Goal: Task Accomplishment & Management: Complete application form

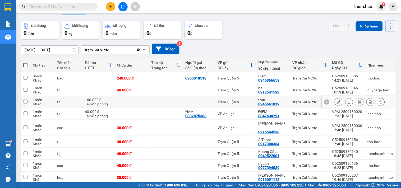
scroll to position [47, 0]
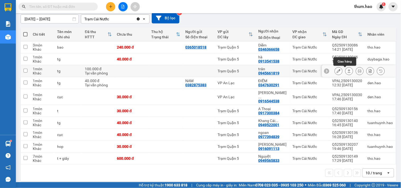
click at [347, 70] on icon at bounding box center [349, 71] width 4 height 4
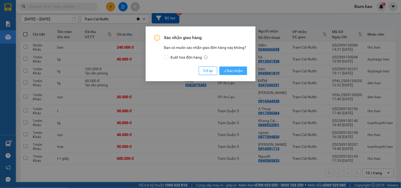
click at [228, 69] on span "Xác nhận" at bounding box center [233, 71] width 19 height 6
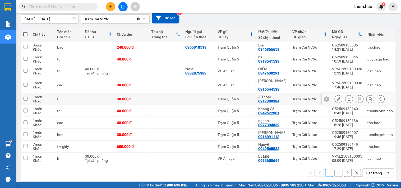
click at [347, 97] on icon at bounding box center [349, 99] width 4 height 4
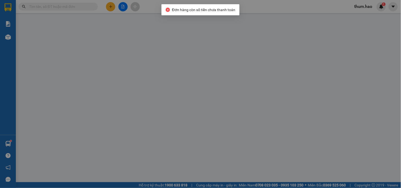
type input "0917300384"
type input "A Thoại"
type input "30.000"
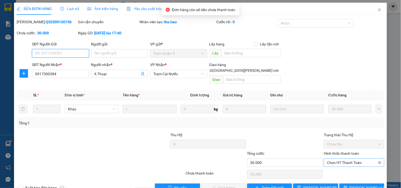
click at [341, 159] on span "Chọn HT Thanh Toán" at bounding box center [354, 163] width 54 height 8
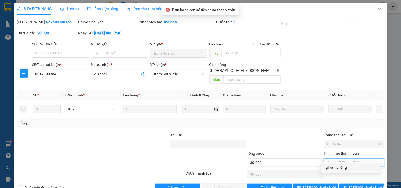
click at [336, 168] on div "Tại văn phòng" at bounding box center [350, 168] width 53 height 6
type input "0"
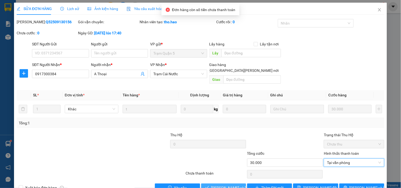
click at [216, 185] on span "[PERSON_NAME] và [PERSON_NAME] hàng" at bounding box center [246, 188] width 71 height 6
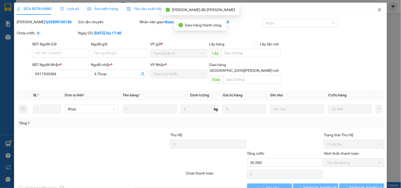
click at [378, 10] on icon "close" at bounding box center [379, 9] width 3 height 3
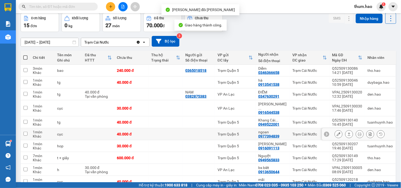
scroll to position [47, 0]
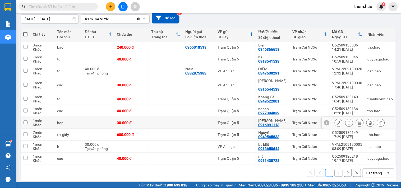
click at [347, 121] on icon at bounding box center [349, 123] width 4 height 4
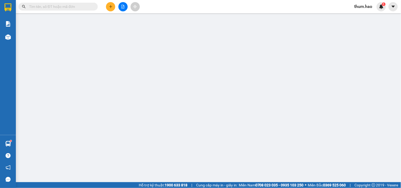
type input "0916091113"
type input "[PERSON_NAME]"
type input "30.000"
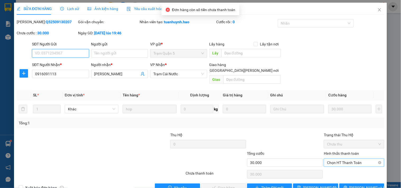
click at [340, 159] on span "Chọn HT Thanh Toán" at bounding box center [354, 163] width 54 height 8
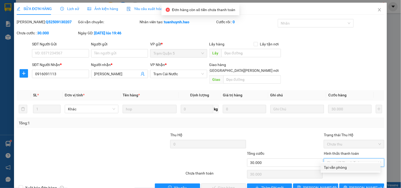
click at [336, 165] on div "Tại văn phòng" at bounding box center [350, 168] width 53 height 6
type input "0"
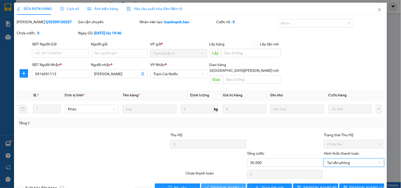
click at [229, 185] on span "[PERSON_NAME] và [PERSON_NAME] hàng" at bounding box center [246, 188] width 71 height 6
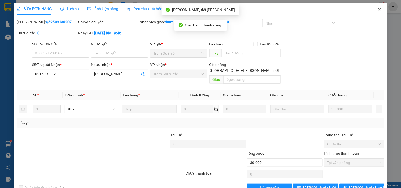
click at [377, 12] on icon "close" at bounding box center [379, 10] width 4 height 4
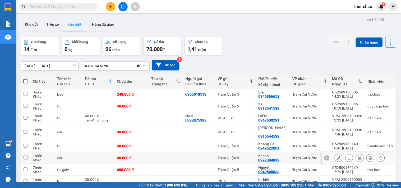
scroll to position [29, 0]
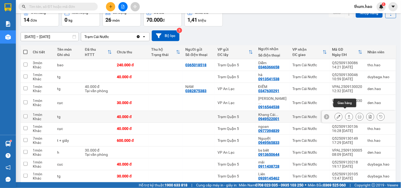
click at [347, 115] on icon at bounding box center [349, 117] width 4 height 4
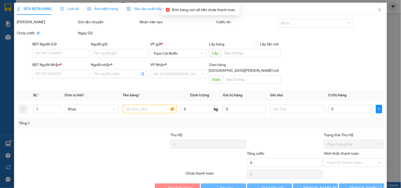
type input "0949522001"
type input "Khang Cái Nước"
type input "40.000"
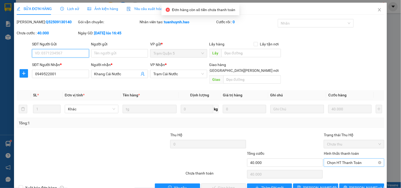
click at [345, 159] on span "Chọn HT Thanh Toán" at bounding box center [354, 163] width 54 height 8
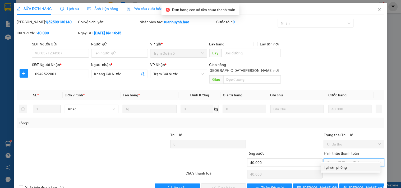
click at [335, 168] on div "Tại văn phòng" at bounding box center [350, 168] width 53 height 6
type input "0"
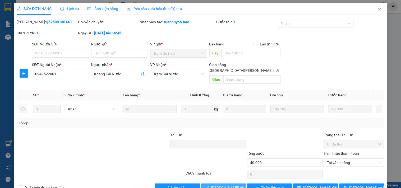
click at [221, 185] on span "[PERSON_NAME] và [PERSON_NAME] hàng" at bounding box center [246, 188] width 71 height 6
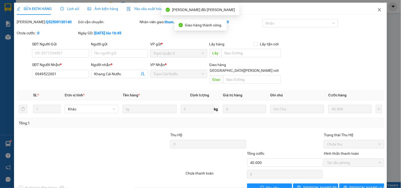
click at [373, 8] on span "Close" at bounding box center [379, 10] width 15 height 15
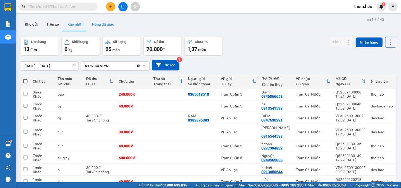
click at [109, 24] on button "Hàng đã giao" at bounding box center [103, 24] width 31 height 13
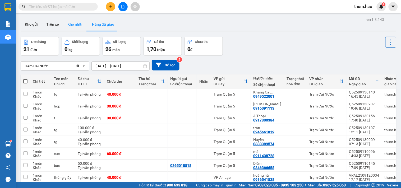
click at [68, 26] on button "Kho nhận" at bounding box center [75, 24] width 25 height 13
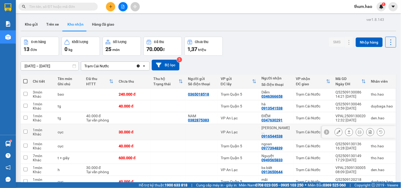
click at [345, 130] on button at bounding box center [348, 132] width 7 height 9
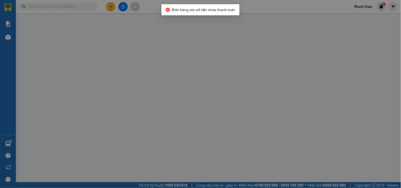
type input "0916544538"
type input "HOÀNG HÀ CÁI NƯỚC"
type input "30.000"
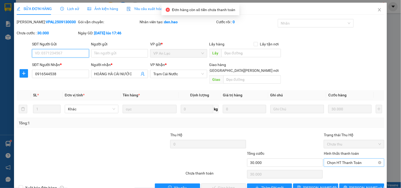
click at [338, 159] on span "Chọn HT Thanh Toán" at bounding box center [354, 163] width 54 height 8
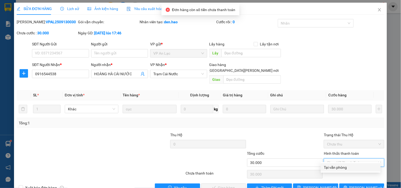
click at [335, 168] on div "Tại văn phòng" at bounding box center [350, 168] width 53 height 6
type input "0"
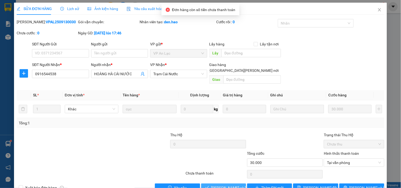
click at [218, 186] on button "[PERSON_NAME] và [PERSON_NAME] hàng" at bounding box center [223, 188] width 45 height 8
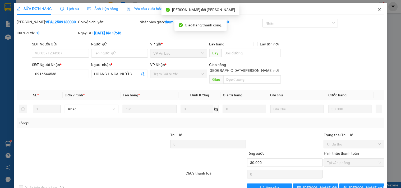
click at [377, 10] on icon "close" at bounding box center [379, 10] width 4 height 4
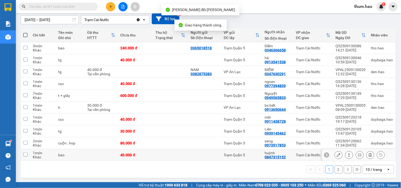
scroll to position [47, 0]
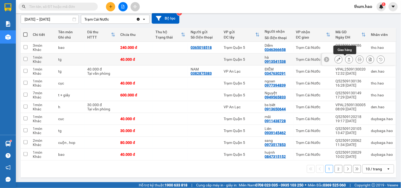
click at [347, 58] on icon at bounding box center [349, 60] width 4 height 4
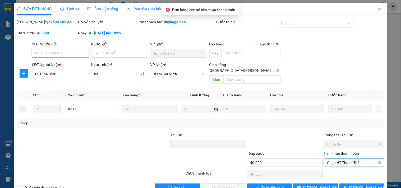
click at [342, 159] on span "Chọn HT Thanh Toán" at bounding box center [354, 163] width 54 height 8
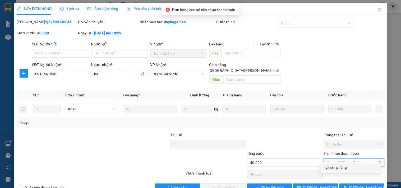
click at [339, 167] on div "Tại văn phòng" at bounding box center [350, 168] width 53 height 6
type input "0"
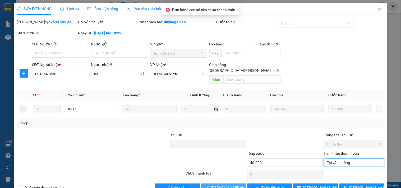
click at [221, 186] on button "[PERSON_NAME] và [PERSON_NAME] hàng" at bounding box center [223, 188] width 45 height 8
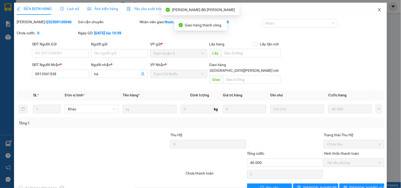
click at [378, 8] on span "Close" at bounding box center [379, 10] width 15 height 15
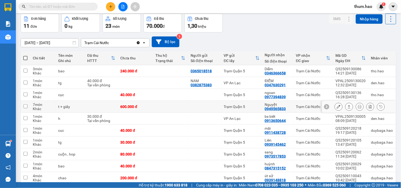
scroll to position [47, 0]
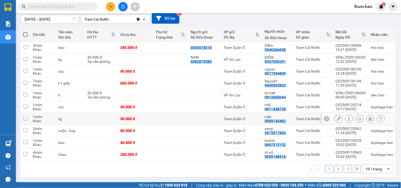
click at [347, 119] on icon at bounding box center [349, 119] width 4 height 4
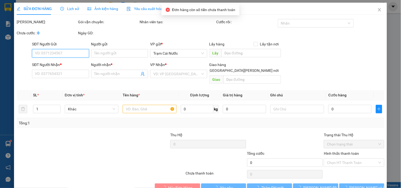
type input "0939145462"
type input "Liên"
type input "30.000"
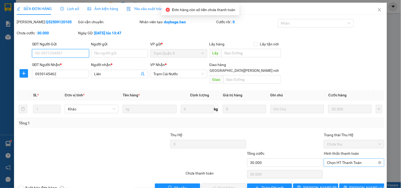
click at [340, 159] on span "Chọn HT Thanh Toán" at bounding box center [354, 163] width 54 height 8
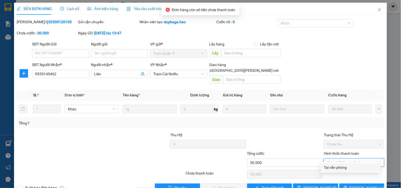
click at [332, 166] on div "Tại văn phòng" at bounding box center [350, 168] width 53 height 6
type input "0"
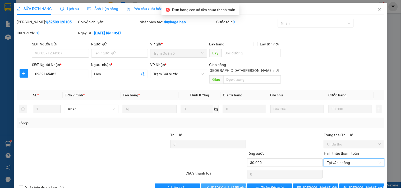
click at [223, 185] on span "[PERSON_NAME] và [PERSON_NAME] hàng" at bounding box center [246, 188] width 71 height 6
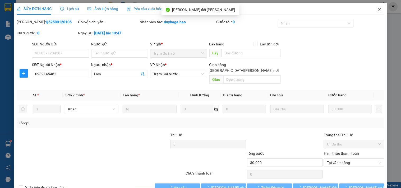
click at [377, 11] on icon "close" at bounding box center [379, 10] width 4 height 4
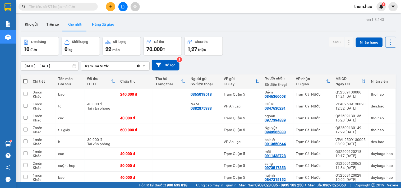
click at [93, 19] on button "Hàng đã giao" at bounding box center [103, 24] width 31 height 13
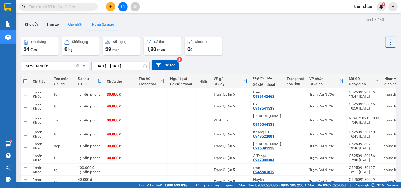
click at [74, 25] on button "Kho nhận" at bounding box center [75, 24] width 25 height 13
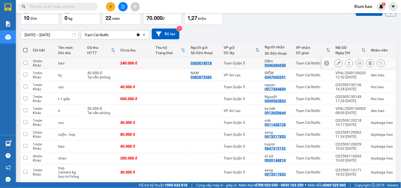
scroll to position [51, 0]
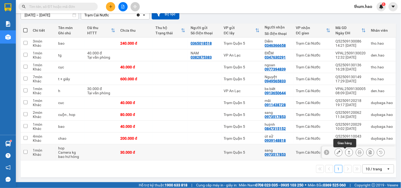
click at [348, 154] on icon at bounding box center [349, 152] width 3 height 3
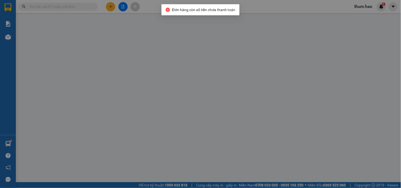
type input "0973517853"
type input "sang"
type input "30.000"
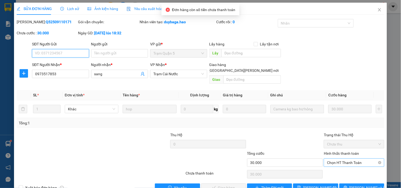
click at [327, 159] on span "Chọn HT Thanh Toán" at bounding box center [354, 163] width 54 height 8
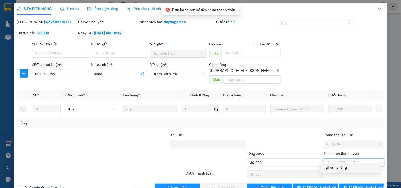
drag, startPoint x: 331, startPoint y: 169, endPoint x: 321, endPoint y: 169, distance: 9.5
click at [330, 169] on div "Tại văn phòng" at bounding box center [350, 168] width 53 height 6
type input "0"
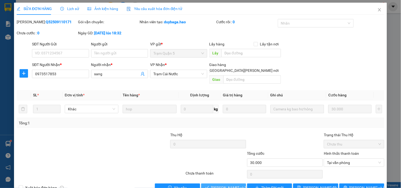
click at [223, 185] on span "[PERSON_NAME] và [PERSON_NAME] hàng" at bounding box center [246, 188] width 71 height 6
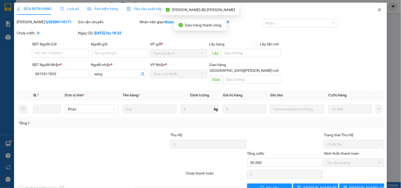
click at [378, 11] on icon "close" at bounding box center [379, 9] width 3 height 3
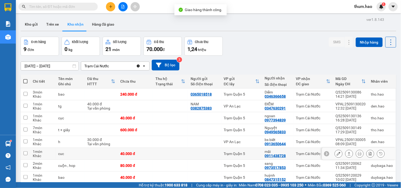
scroll to position [35, 0]
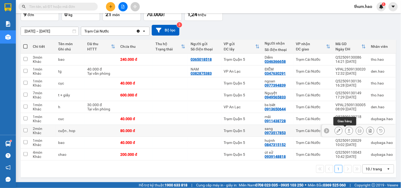
click at [348, 130] on icon at bounding box center [349, 130] width 3 height 3
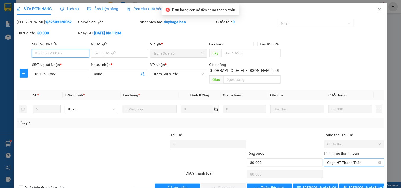
click at [353, 159] on span "Chọn HT Thanh Toán" at bounding box center [354, 163] width 54 height 8
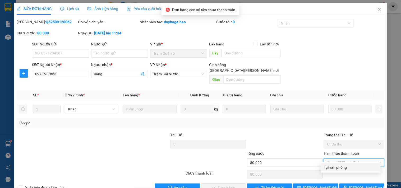
click at [342, 165] on div "Tại văn phòng" at bounding box center [350, 168] width 53 height 6
type input "0"
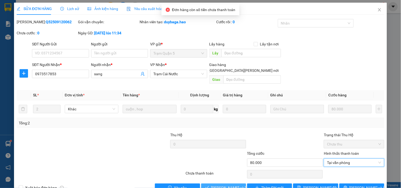
click at [212, 185] on span "[PERSON_NAME] và [PERSON_NAME] hàng" at bounding box center [246, 188] width 71 height 6
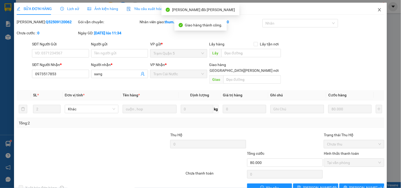
click at [378, 9] on span "Close" at bounding box center [379, 10] width 15 height 15
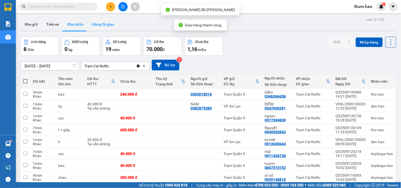
click at [103, 26] on button "Hàng đã giao" at bounding box center [103, 24] width 31 height 13
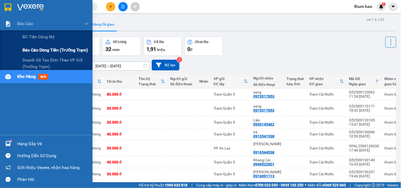
click at [37, 51] on span "Báo cáo dòng tiền (trưởng trạm)" at bounding box center [55, 50] width 66 height 7
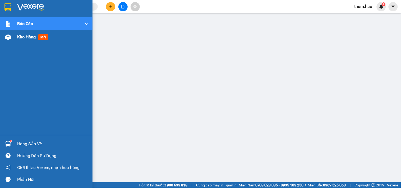
click at [15, 37] on div "Kho hàng mới" at bounding box center [46, 36] width 93 height 13
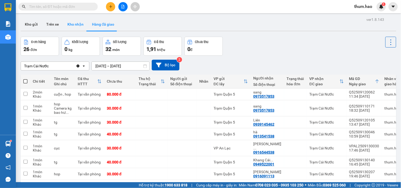
click at [69, 26] on button "Kho nhận" at bounding box center [75, 24] width 25 height 13
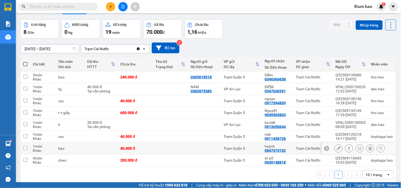
scroll to position [24, 0]
